Goal: Find specific page/section: Find specific page/section

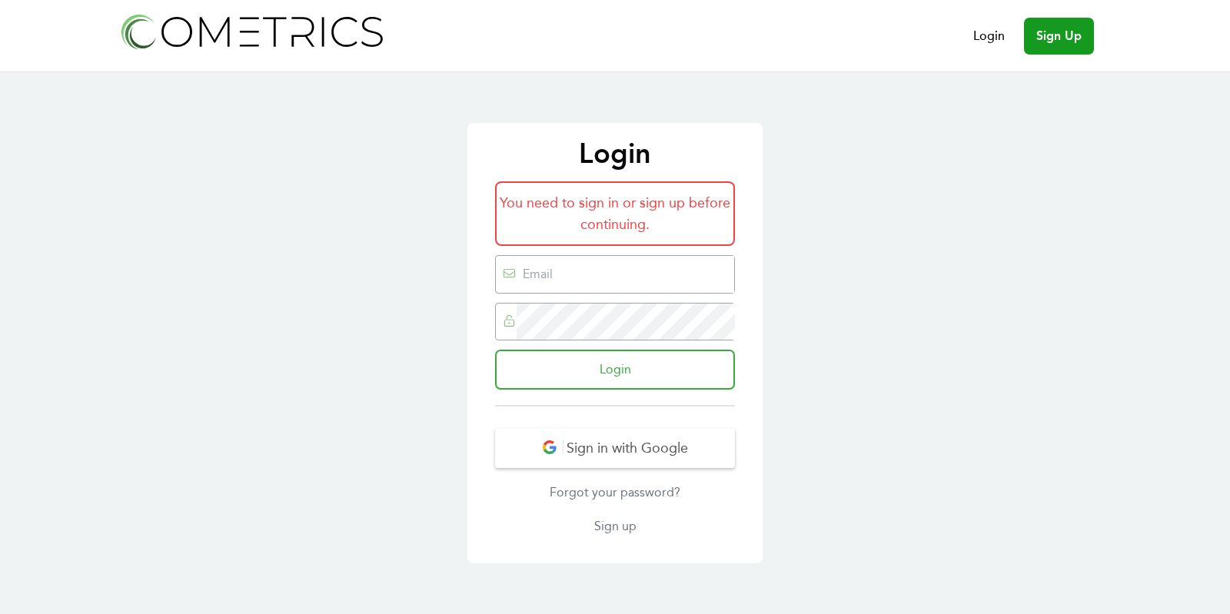
type input "ed@cometrics.io"
click at [645, 381] on input "Login" at bounding box center [615, 370] width 240 height 40
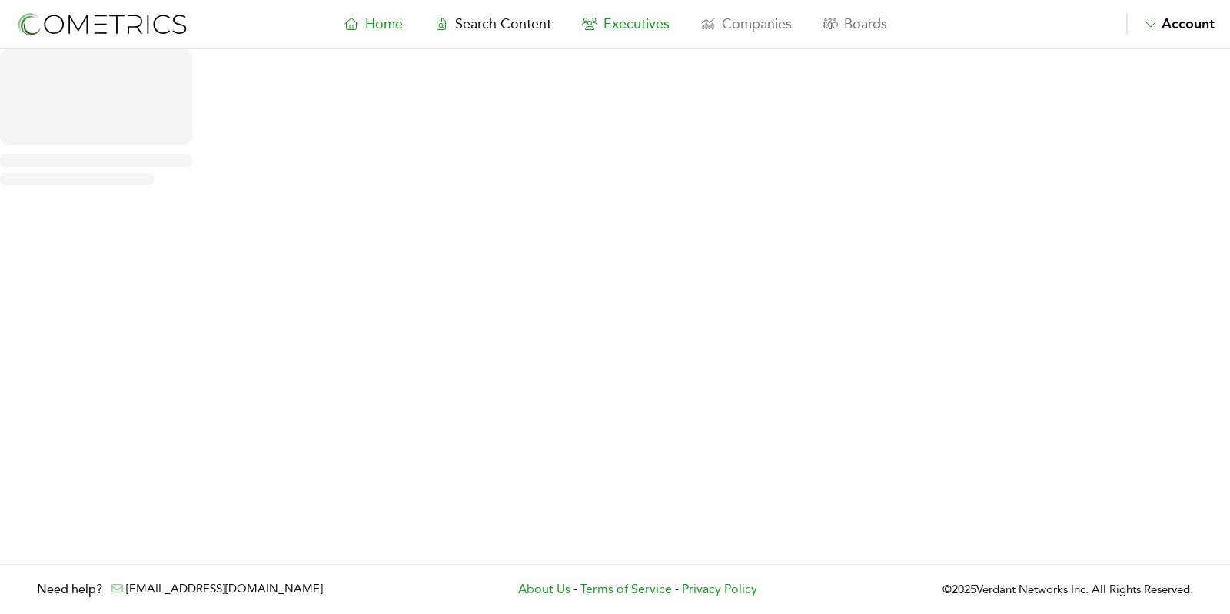
click at [640, 20] on span "Executives" at bounding box center [637, 23] width 66 height 17
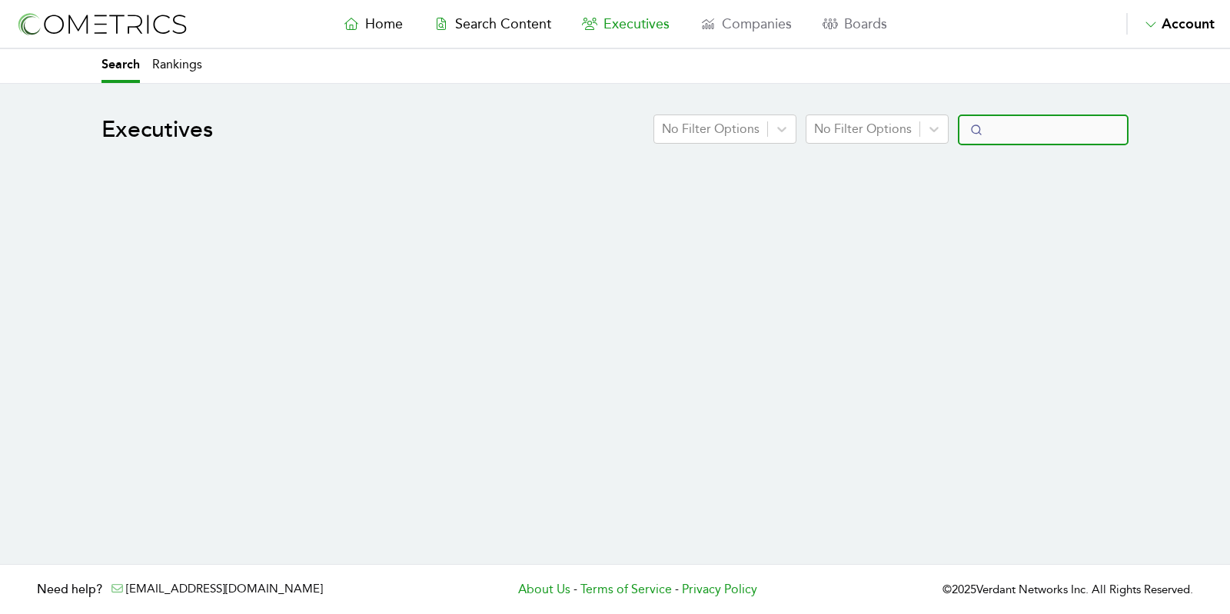
click at [1061, 118] on input "Search" at bounding box center [1043, 130] width 171 height 31
select select "50"
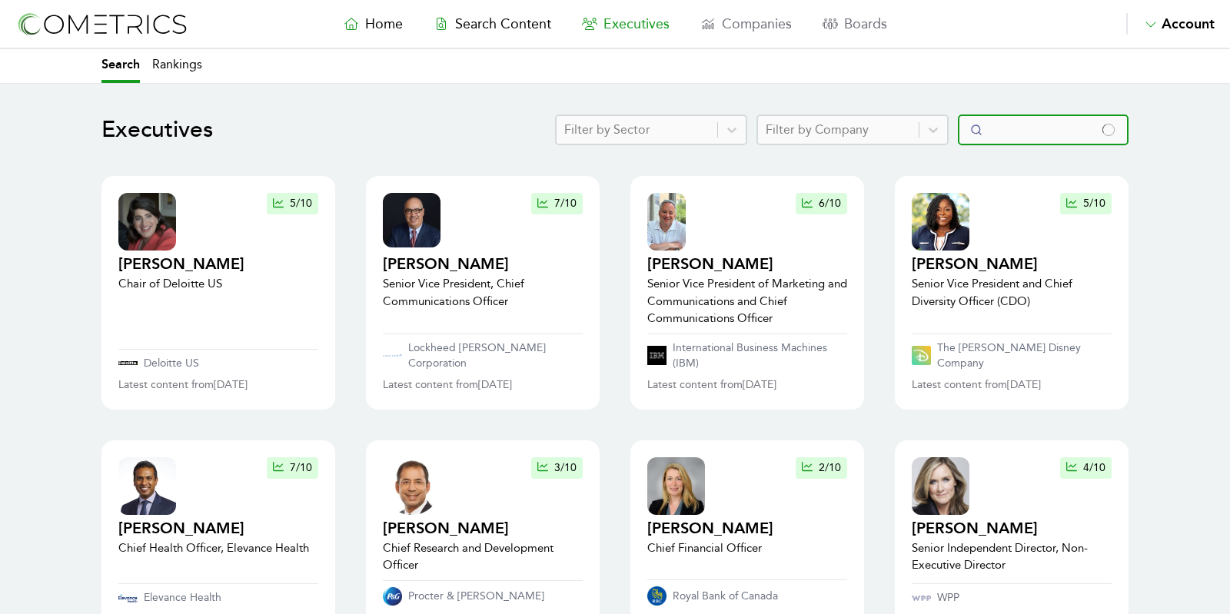
type input "m"
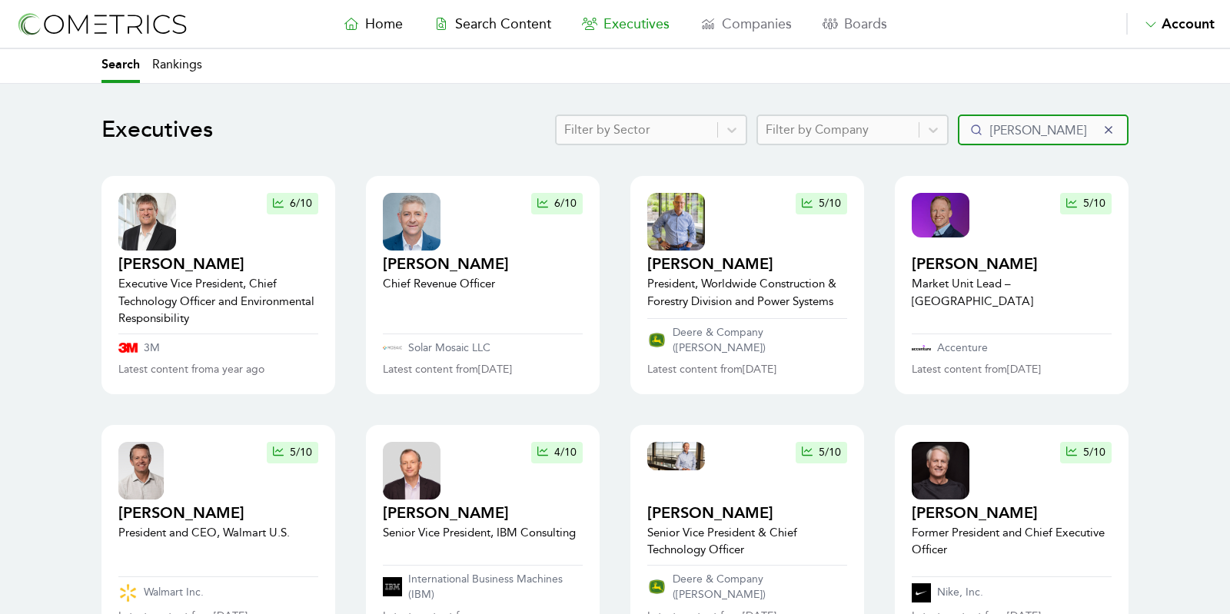
drag, startPoint x: 1060, startPoint y: 135, endPoint x: 1074, endPoint y: 135, distance: 13.8
click at [1074, 135] on input "[PERSON_NAME]" at bounding box center [1043, 130] width 171 height 31
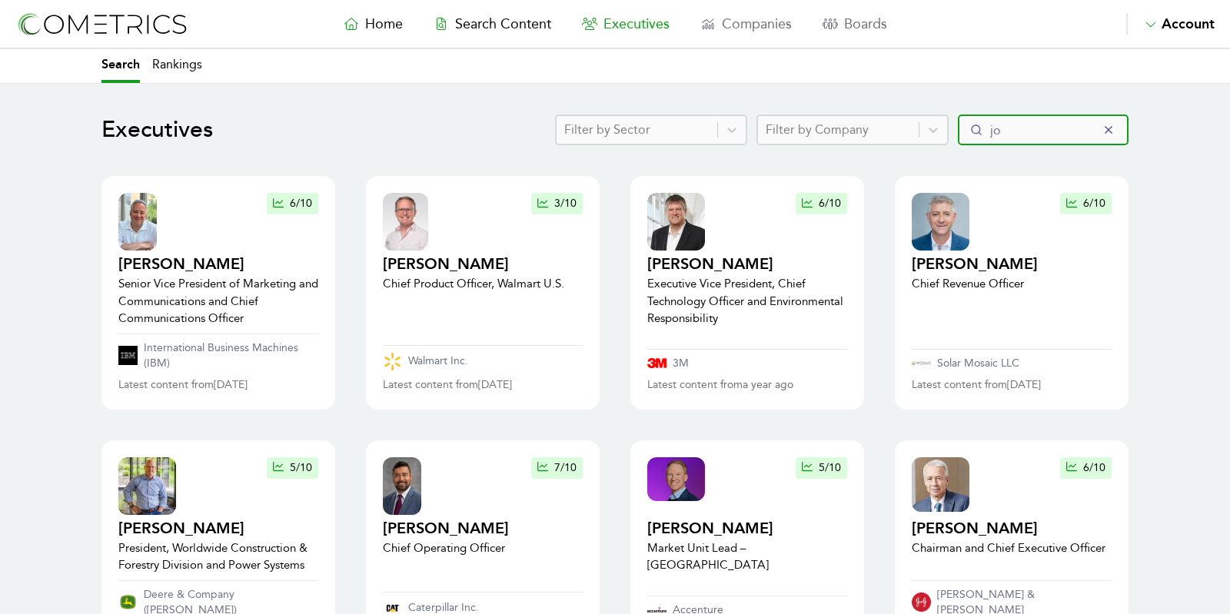
type input "j"
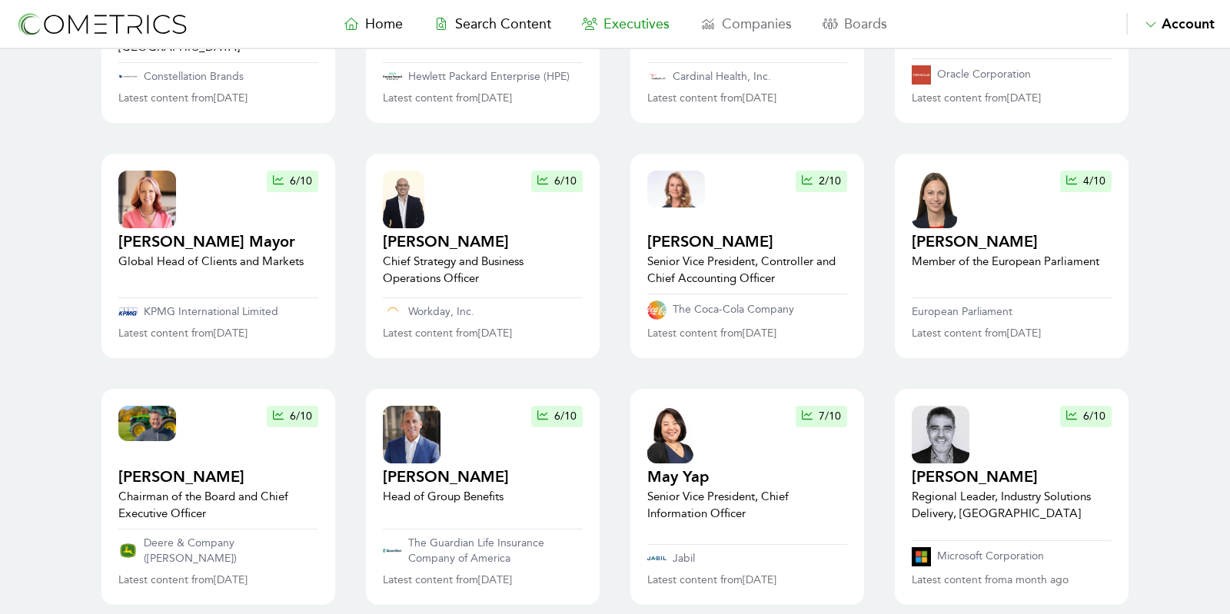
scroll to position [358, 0]
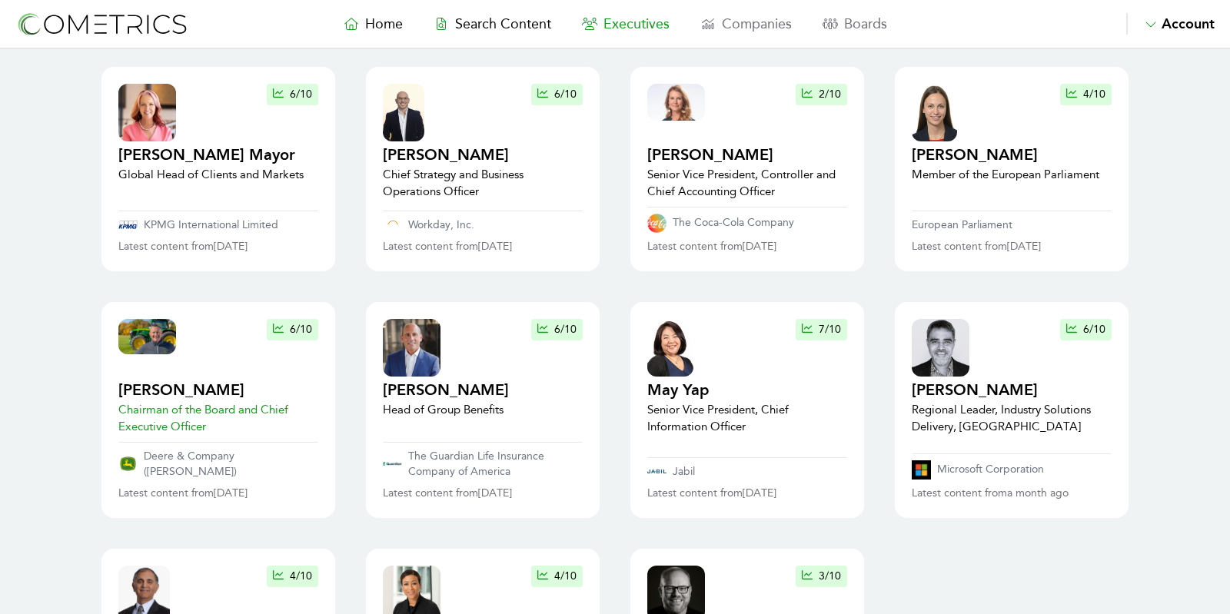
type input "may"
click at [156, 380] on h2 "[PERSON_NAME]" at bounding box center [218, 391] width 200 height 22
